Goal: Use online tool/utility: Use online tool/utility

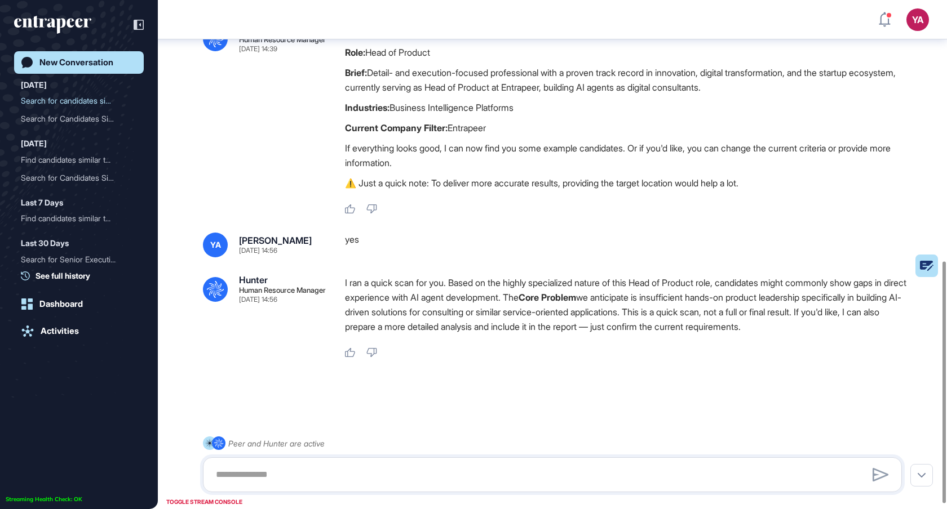
click at [65, 62] on div "New Conversation" at bounding box center [76, 62] width 74 height 10
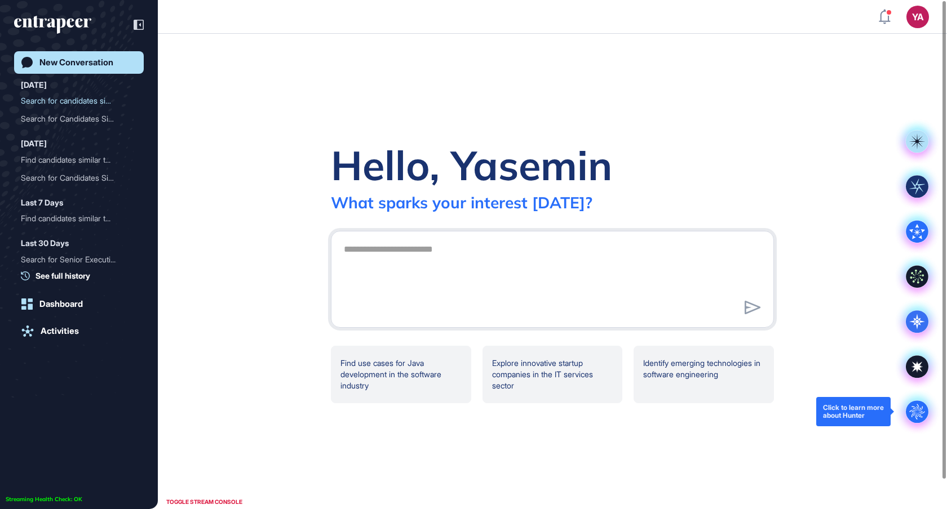
click at [929, 409] on div ".cls-2{fill:#fff}" at bounding box center [916, 411] width 45 height 45
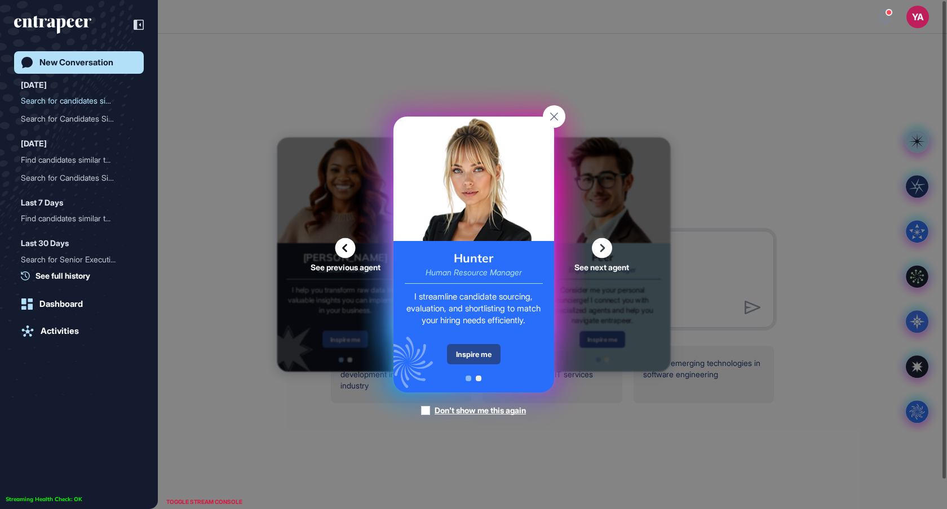
click at [456, 350] on div "Inspire me" at bounding box center [474, 354] width 54 height 20
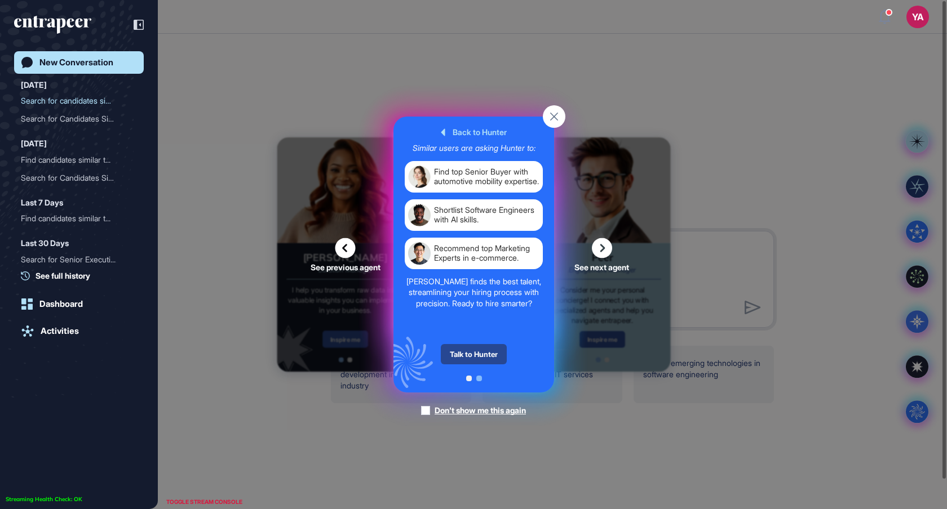
click at [456, 351] on div "Talk to Hunter" at bounding box center [474, 354] width 66 height 20
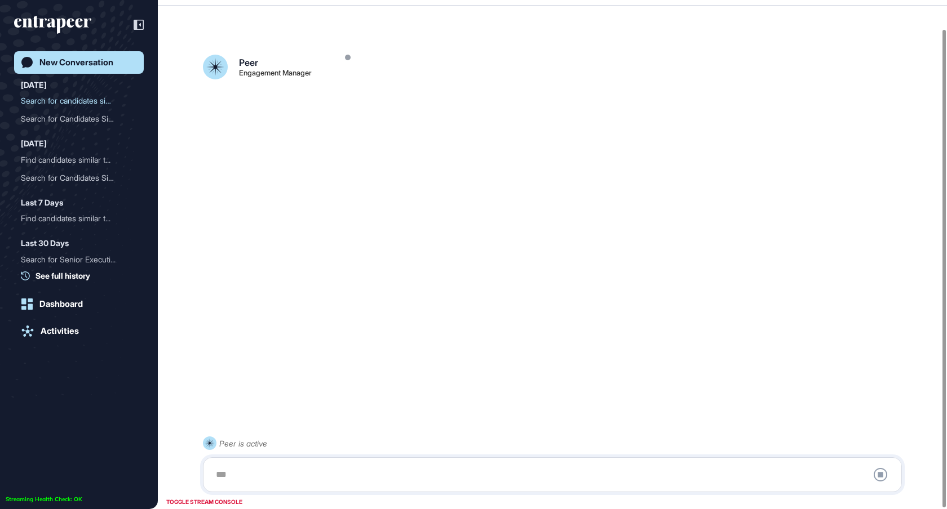
click at [347, 468] on div at bounding box center [552, 475] width 686 height 23
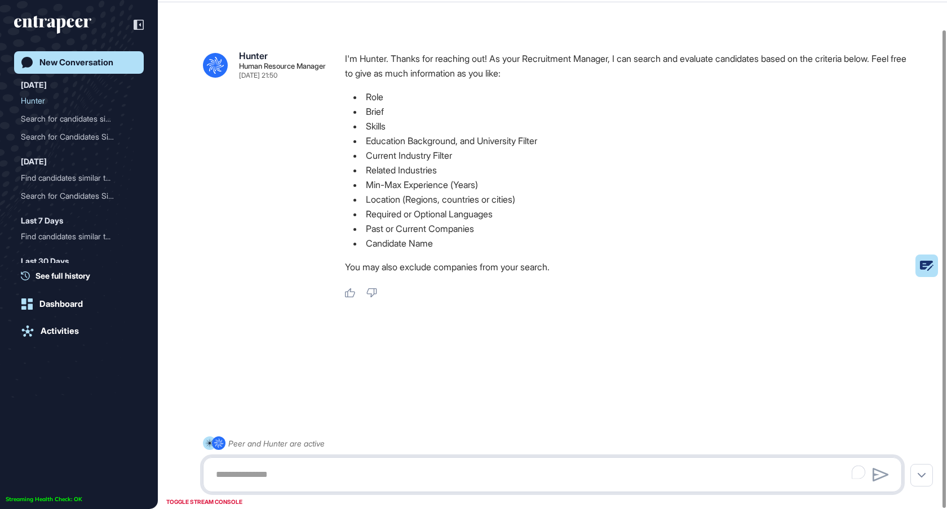
click at [301, 468] on textarea "To enrich screen reader interactions, please activate Accessibility in Grammarl…" at bounding box center [552, 475] width 686 height 23
paste textarea "**********"
type textarea "**********"
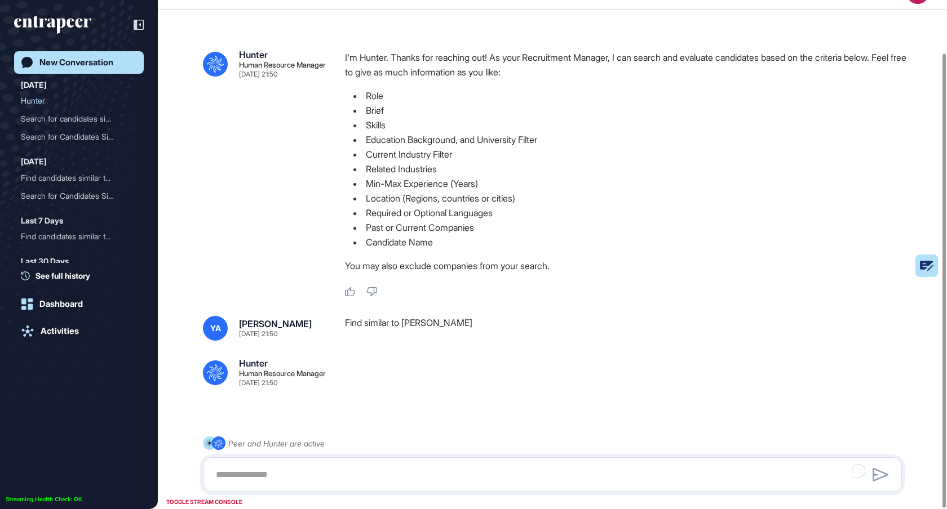
scroll to position [59, 0]
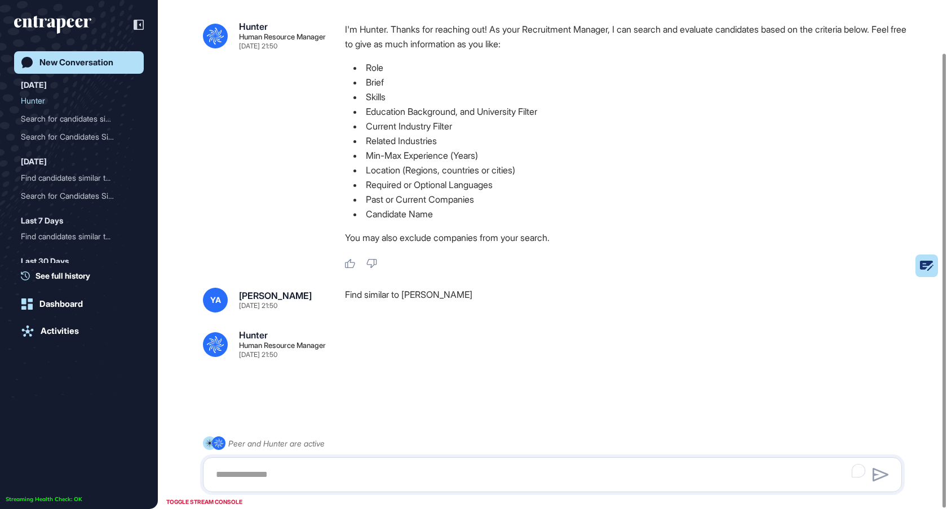
click at [410, 338] on div at bounding box center [628, 345] width 566 height 28
click at [322, 485] on textarea "To enrich screen reader interactions, please activate Accessibility in Grammarl…" at bounding box center [552, 475] width 686 height 23
click at [382, 332] on div at bounding box center [628, 345] width 566 height 28
drag, startPoint x: 347, startPoint y: 288, endPoint x: 469, endPoint y: 283, distance: 121.8
click at [469, 288] on div "Find similar to [PERSON_NAME]" at bounding box center [628, 300] width 566 height 25
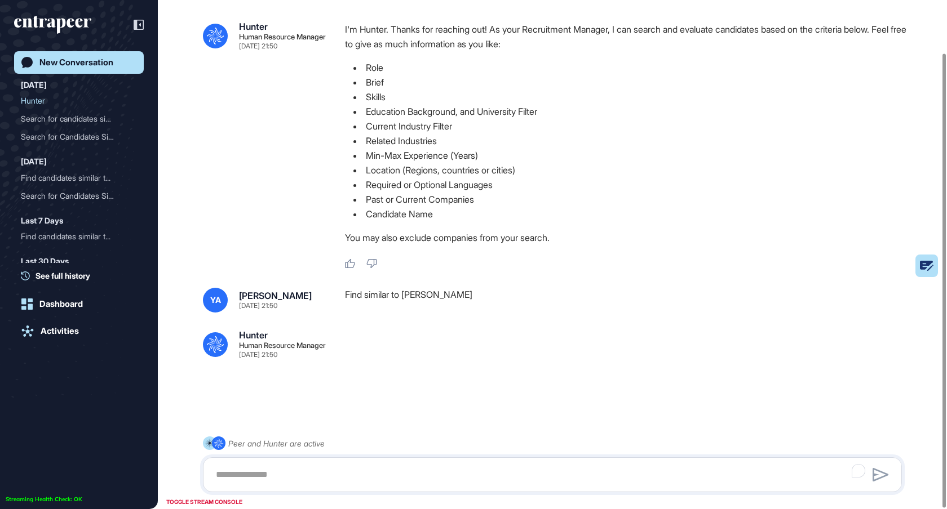
drag, startPoint x: 346, startPoint y: 288, endPoint x: 467, endPoint y: 289, distance: 121.1
click at [467, 290] on div "Find similar to [PERSON_NAME]" at bounding box center [628, 300] width 566 height 25
copy div "Find similar to [PERSON_NAME]"
click at [296, 474] on textarea "To enrich screen reader interactions, please activate Accessibility in Grammarl…" at bounding box center [552, 475] width 686 height 23
paste textarea "**********"
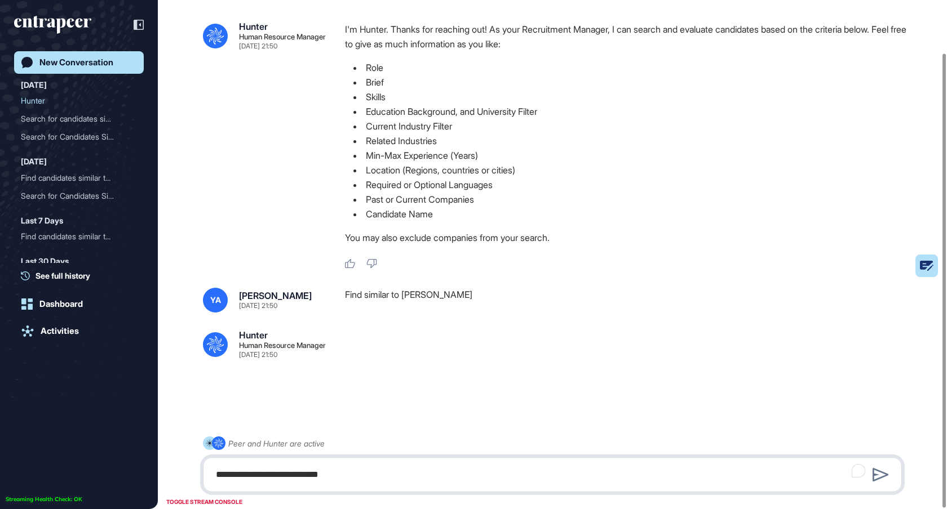
type textarea "**********"
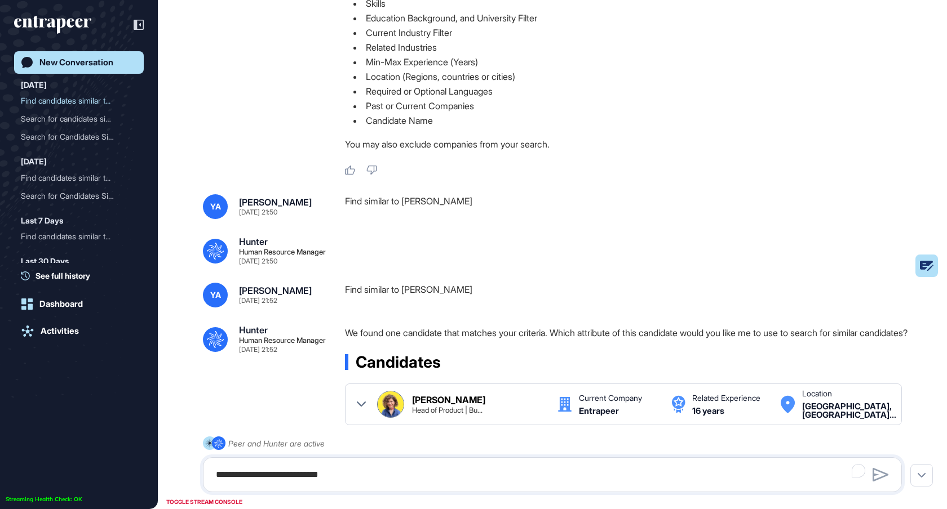
scroll to position [243, 0]
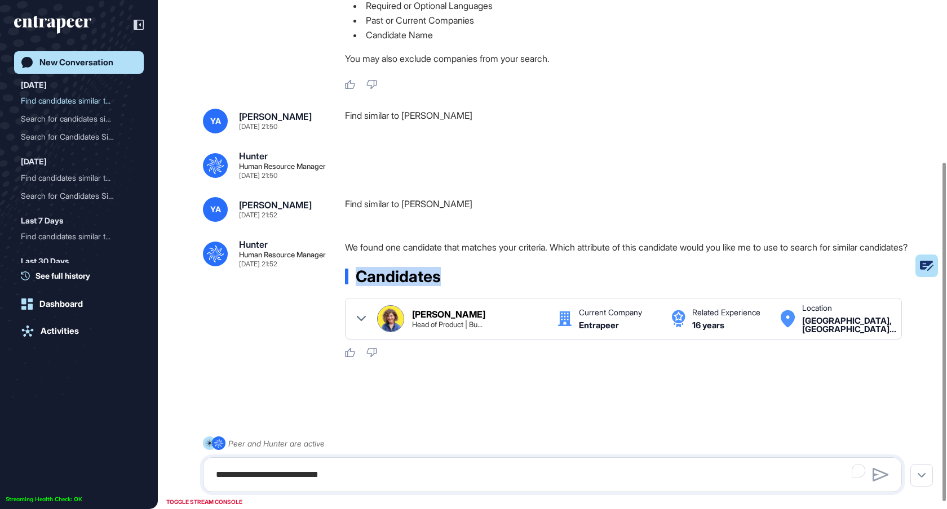
drag, startPoint x: 444, startPoint y: 288, endPoint x: 356, endPoint y: 284, distance: 88.0
click at [356, 284] on div "Candidates" at bounding box center [628, 277] width 566 height 16
click at [361, 323] on icon at bounding box center [361, 318] width 9 height 9
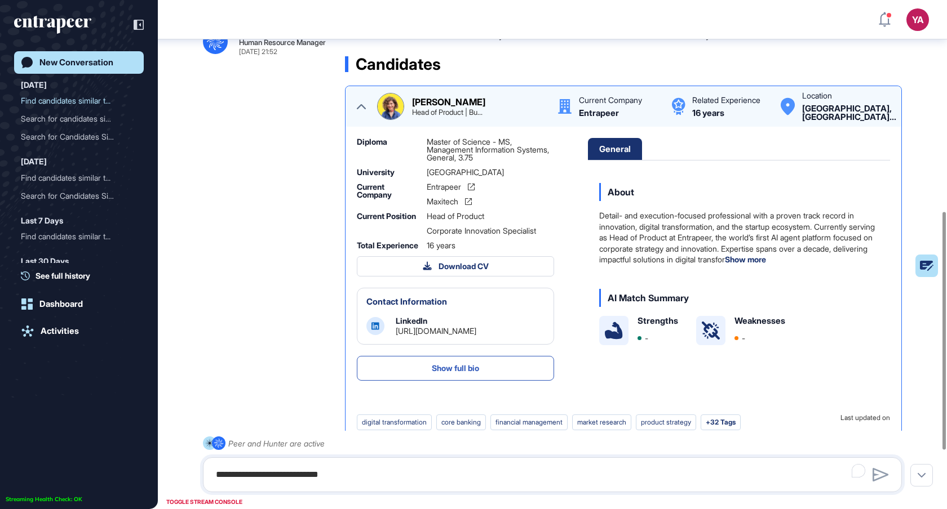
scroll to position [447, 0]
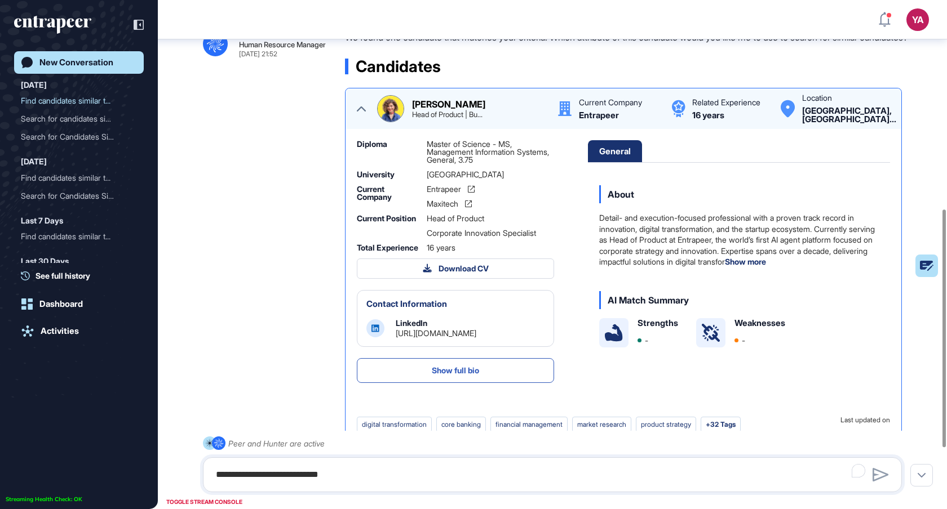
click at [361, 112] on icon at bounding box center [361, 108] width 9 height 5
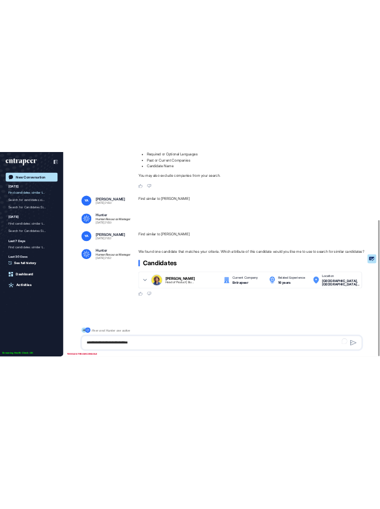
scroll to position [254, 0]
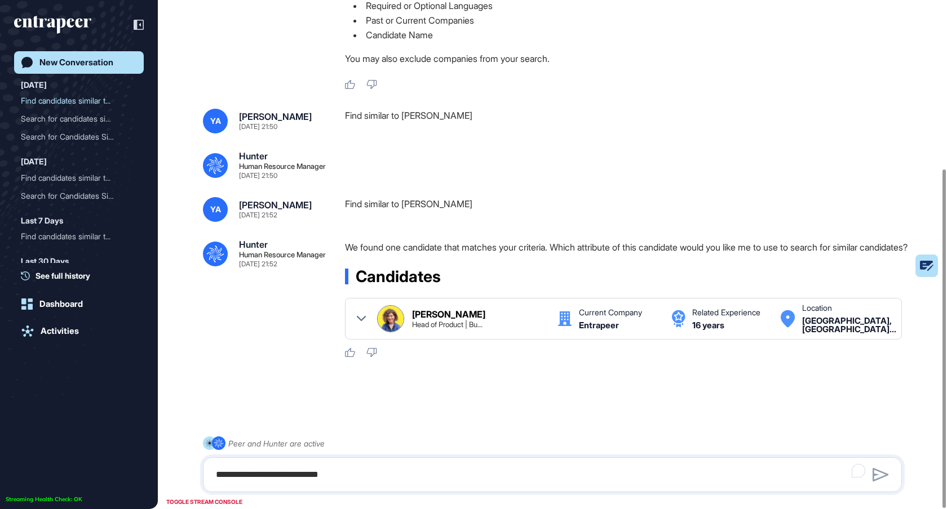
click at [385, 278] on span "Candidates" at bounding box center [398, 277] width 85 height 16
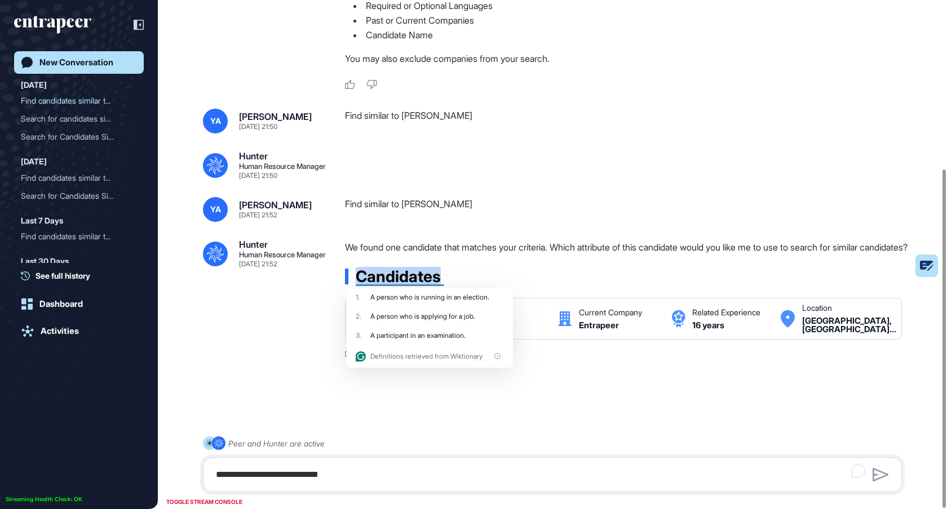
copy span "Candidates"
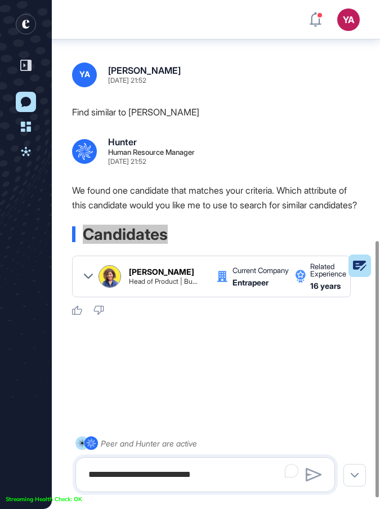
scroll to position [498, 0]
drag, startPoint x: 427, startPoint y: 274, endPoint x: 380, endPoint y: 477, distance: 208.3
click at [0, 0] on div "YA Admin Dashboard Dashboard Profile My Content Request More Data New Conversat…" at bounding box center [190, 13] width 380 height 992
